Goal: Task Accomplishment & Management: Use online tool/utility

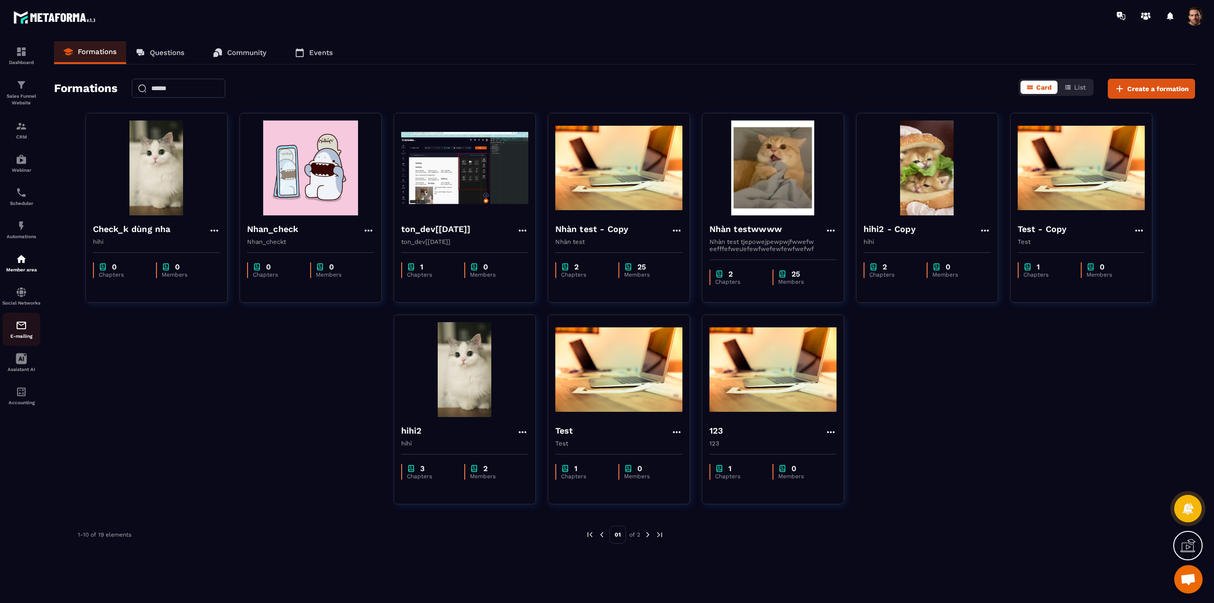
click at [12, 337] on div "E-mailing" at bounding box center [21, 329] width 38 height 19
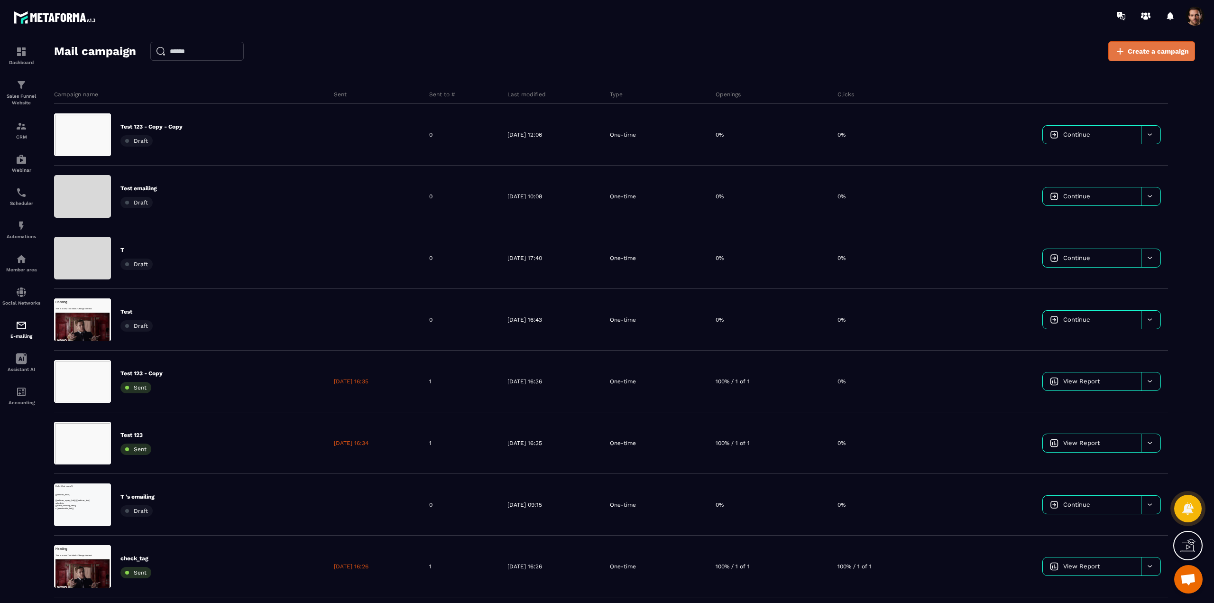
click at [1136, 51] on span "Create a campaign" at bounding box center [1158, 50] width 61 height 9
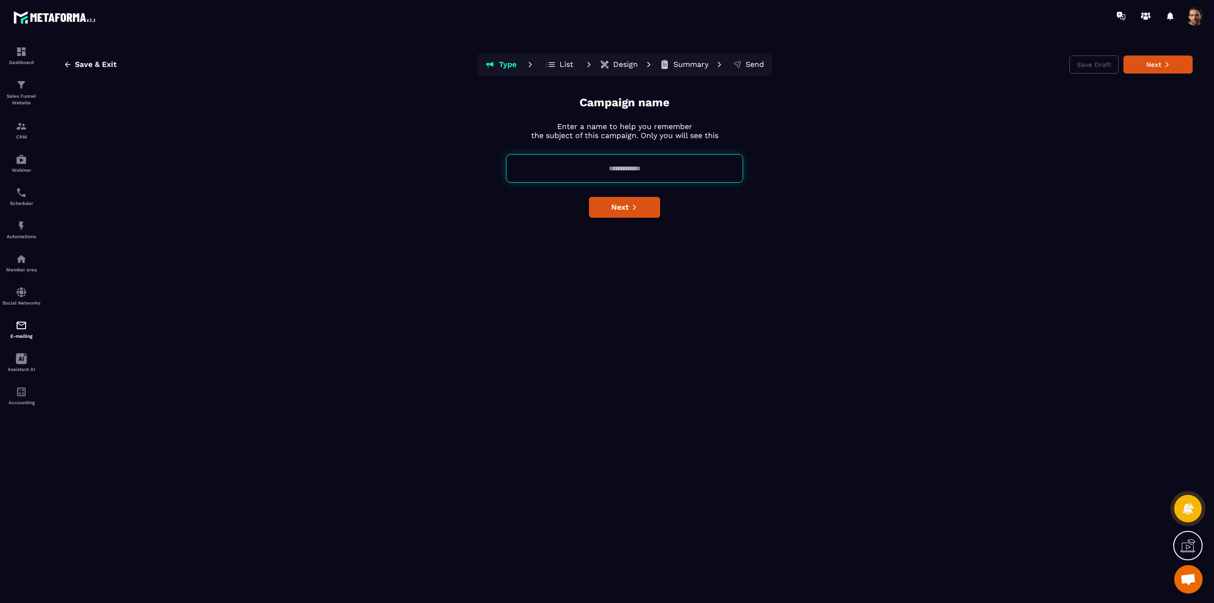
click at [679, 166] on input at bounding box center [624, 168] width 237 height 28
type input "****"
click at [625, 210] on span "Next" at bounding box center [620, 207] width 18 height 9
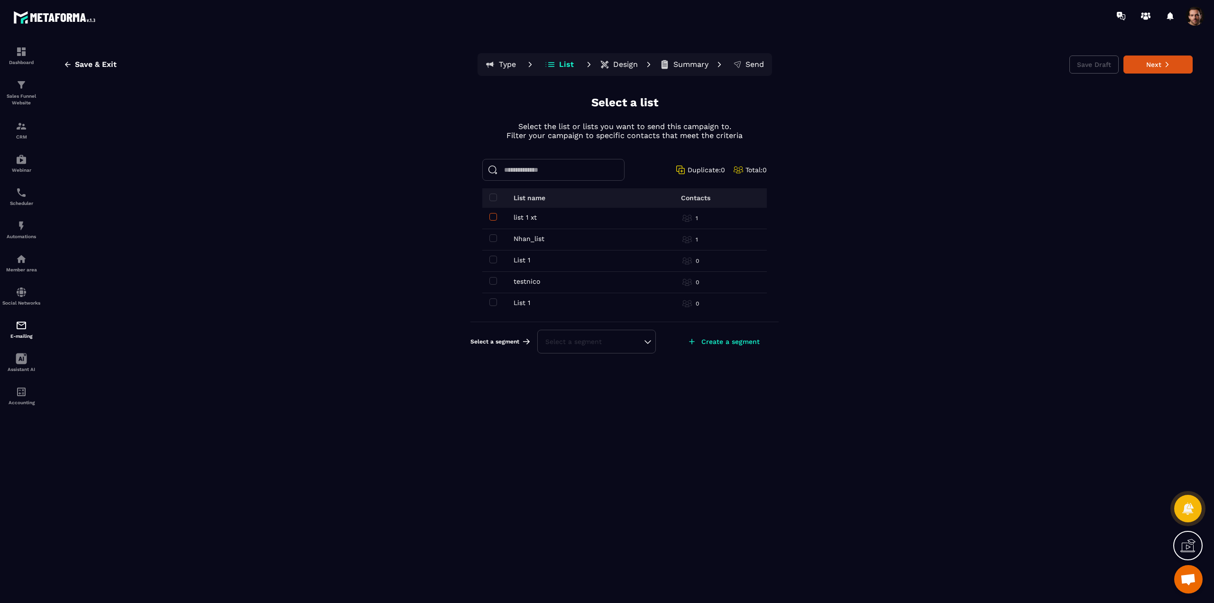
click at [492, 218] on span at bounding box center [493, 217] width 8 height 8
click at [1156, 65] on button "Next" at bounding box center [1158, 64] width 69 height 18
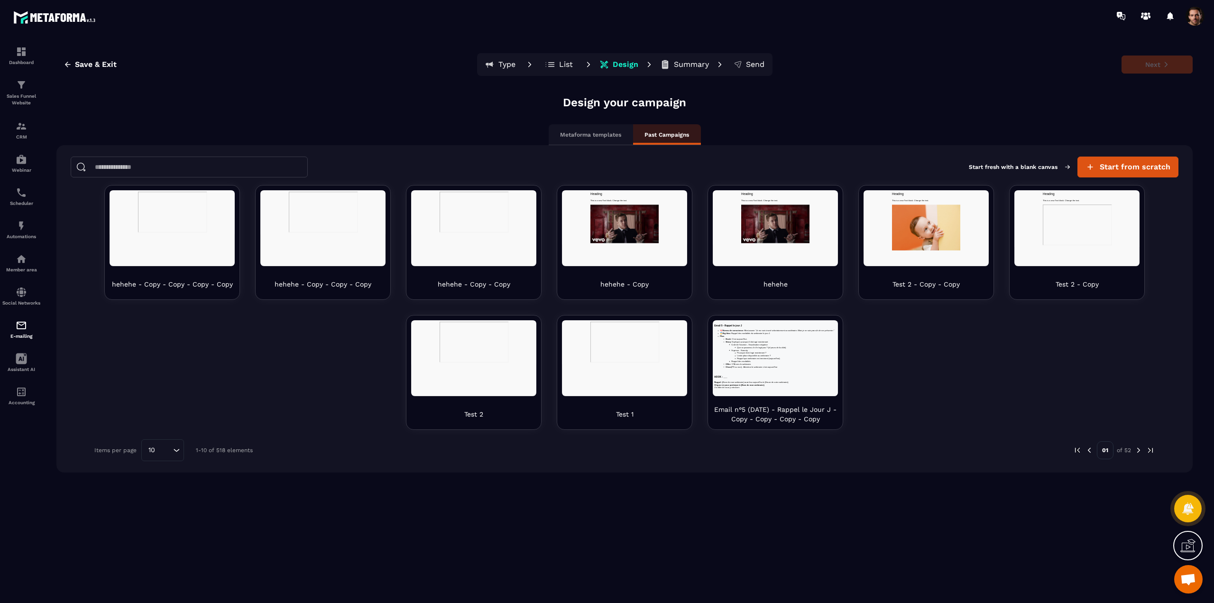
click at [560, 133] on p "Metaforma templates" at bounding box center [590, 135] width 61 height 8
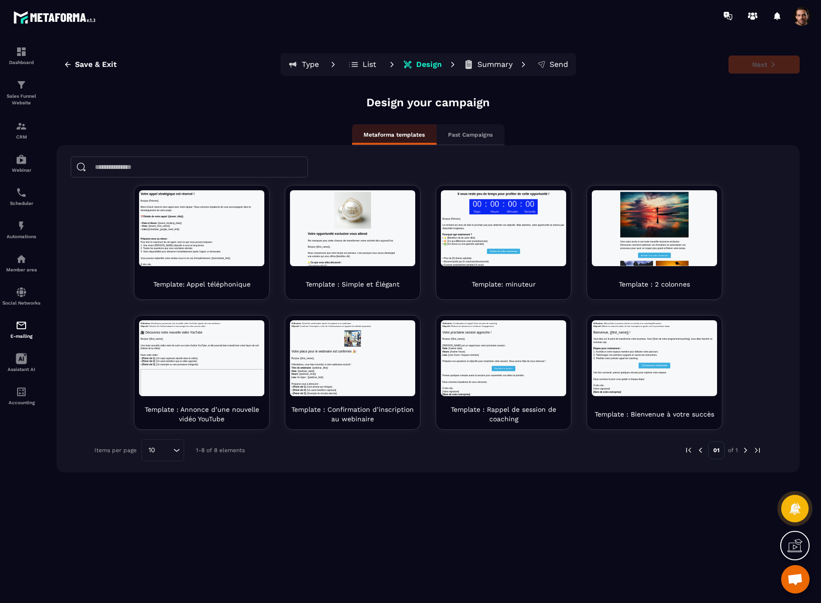
click at [797, 21] on span at bounding box center [801, 16] width 19 height 19
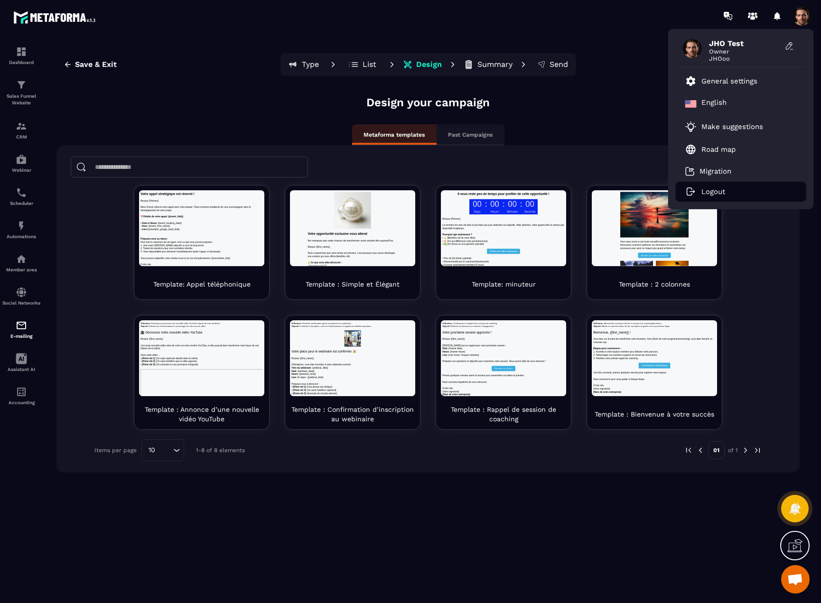
click at [706, 192] on p "Logout" at bounding box center [713, 191] width 24 height 9
